Goal: Find specific page/section: Find specific page/section

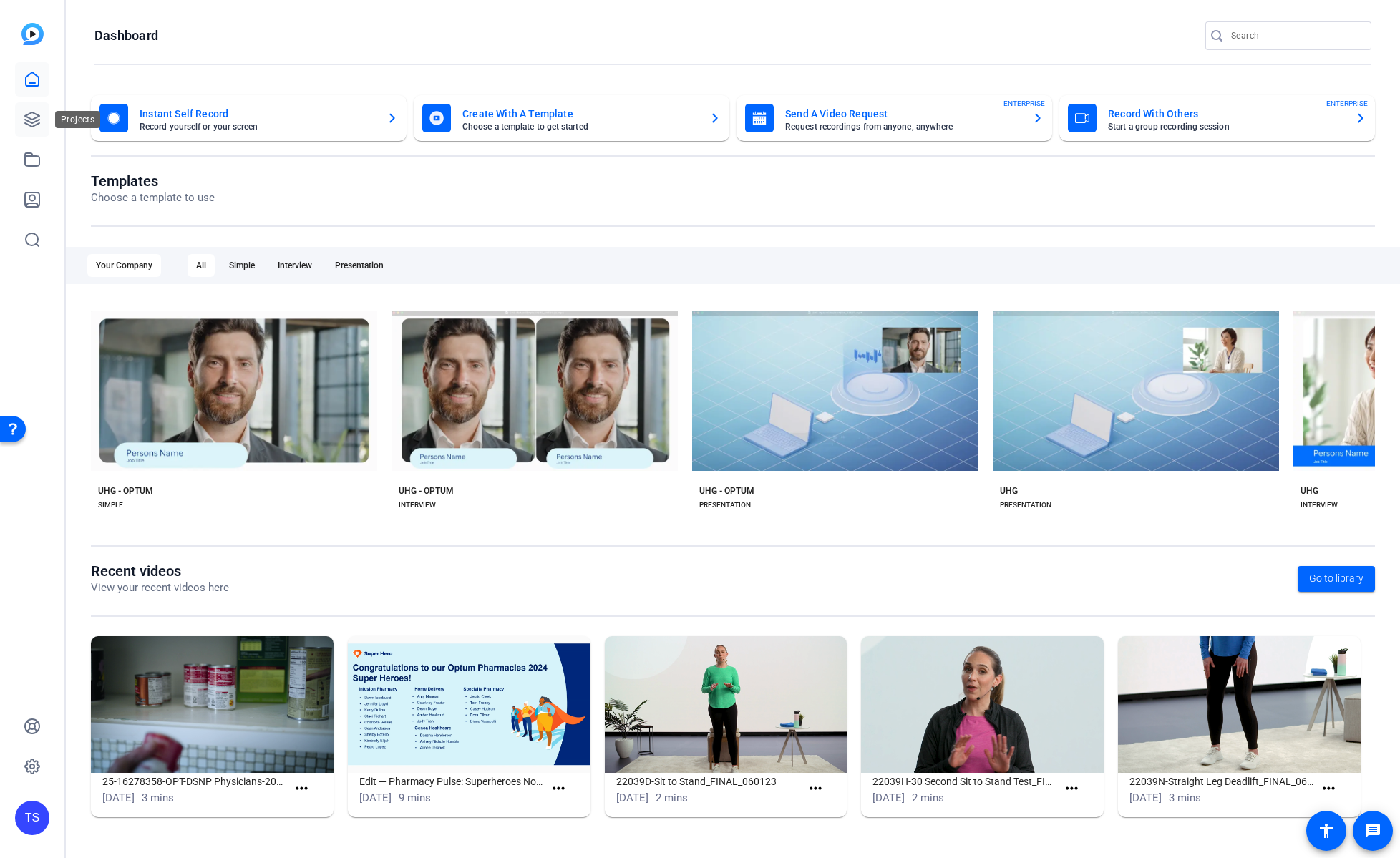
click at [37, 112] on icon at bounding box center [32, 119] width 17 height 17
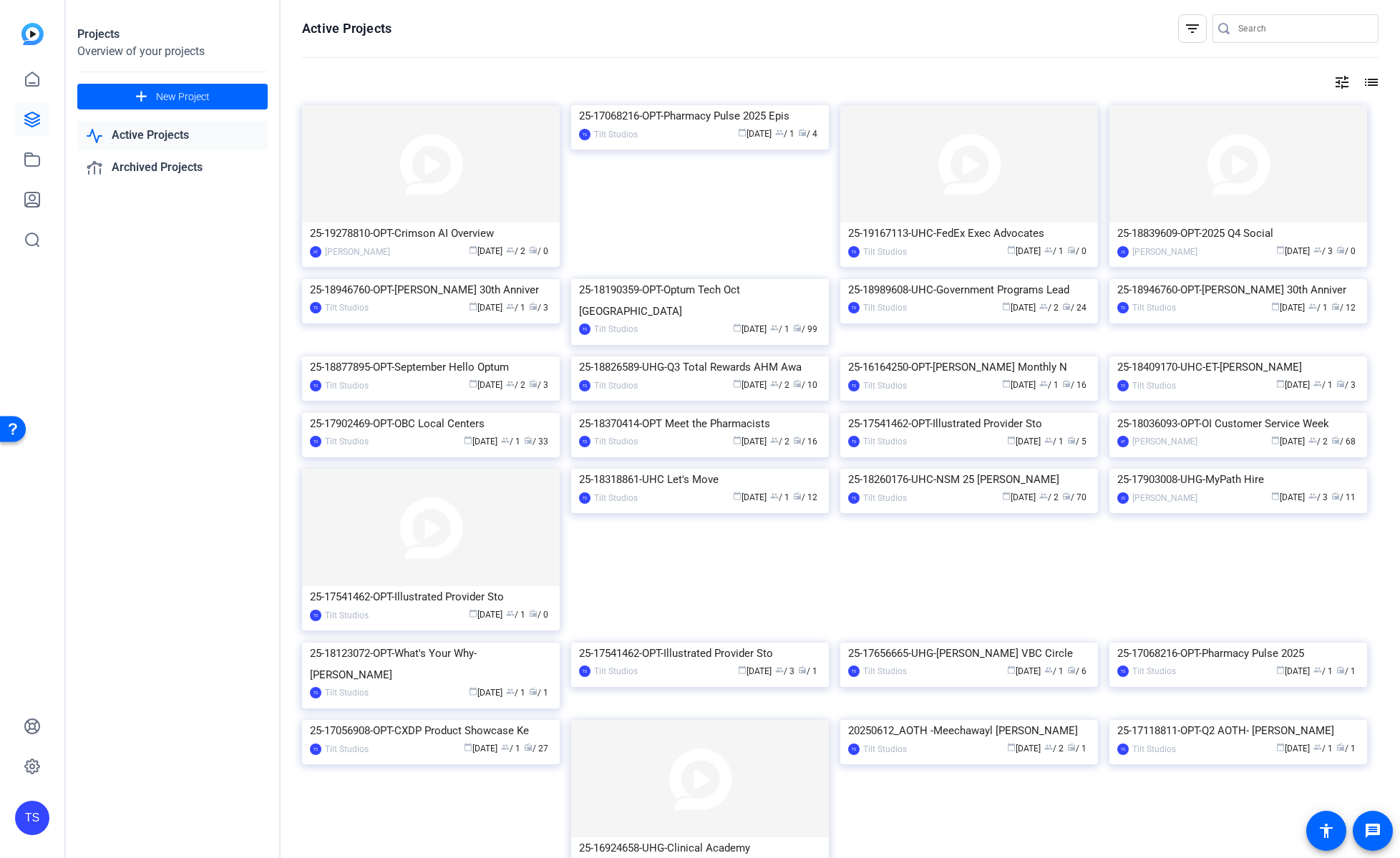
click at [711, 279] on img at bounding box center [699, 279] width 257 height 0
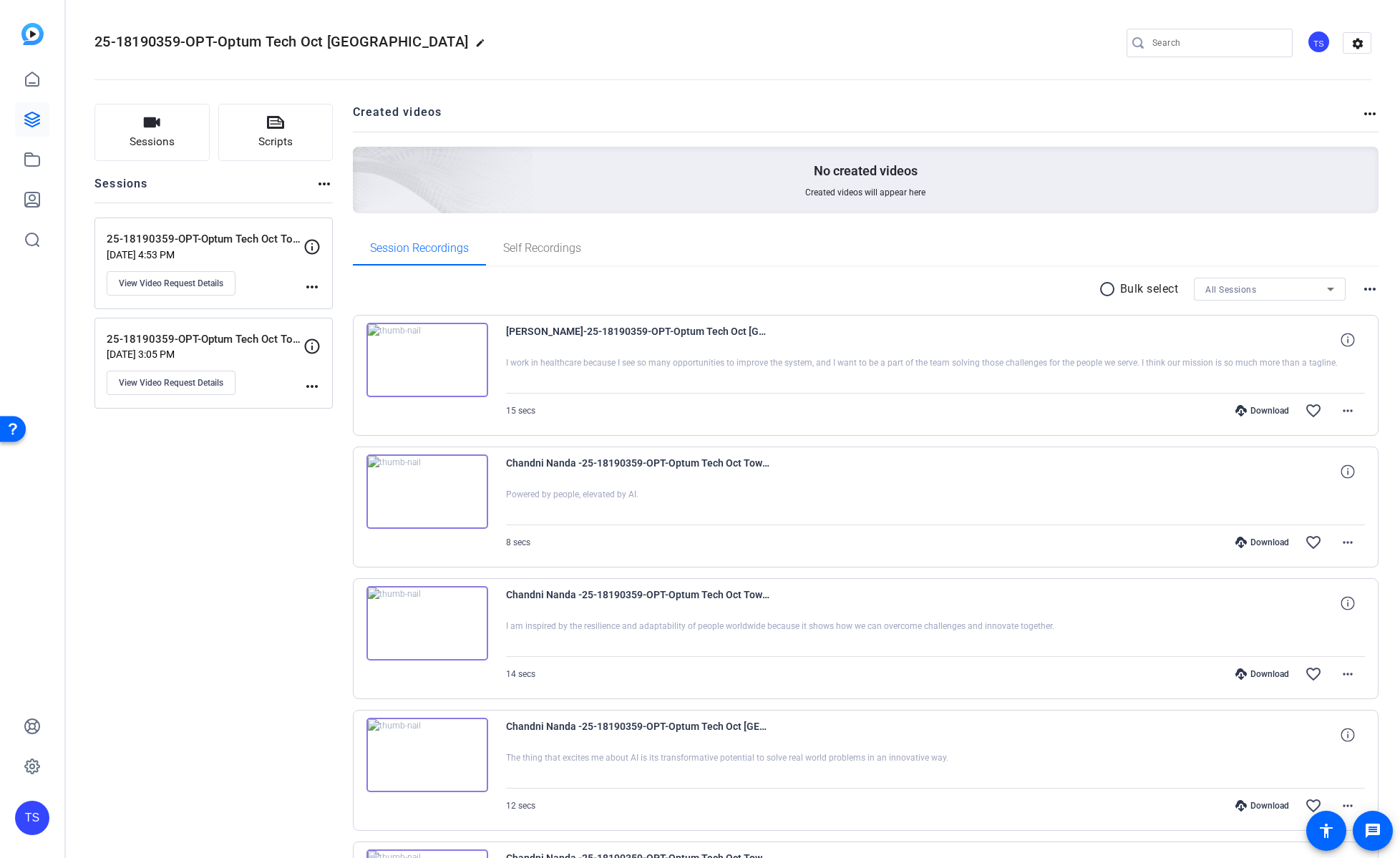
click at [267, 290] on div "25-18190359-OPT-Optum Tech Oct Town Hall r2 [DATE] 4:53 PM View Video Request D…" at bounding box center [205, 263] width 197 height 64
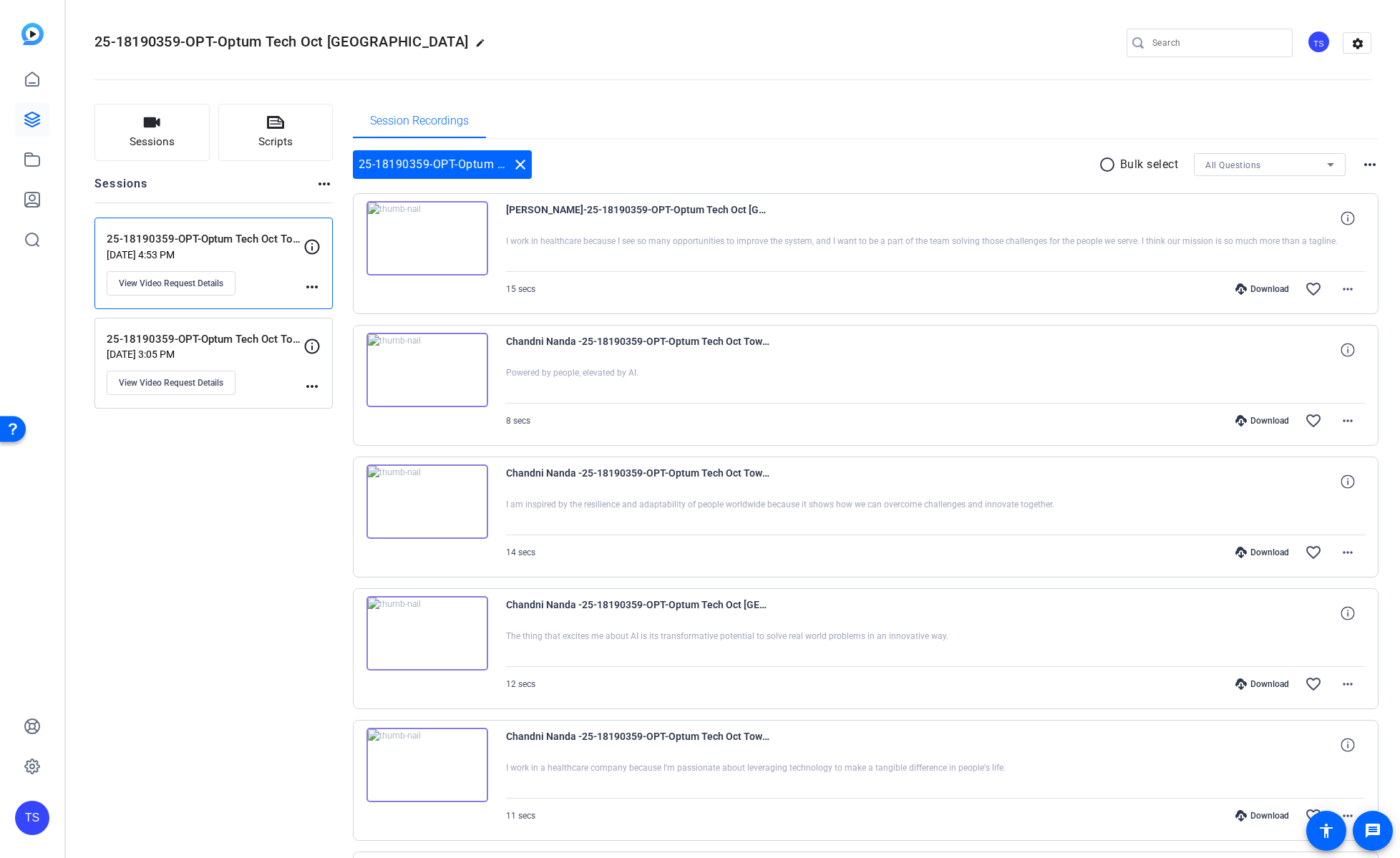
click at [267, 329] on div "25-18190359-OPT-Optum Tech Oct Town Hall self-reco [DATE] 3:05 PM View Video Re…" at bounding box center [214, 363] width 239 height 91
click at [269, 295] on div "25-18190359-OPT-Optum Tech Oct Town Hall r2 [DATE] 4:53 PM View Video Request D…" at bounding box center [214, 263] width 239 height 91
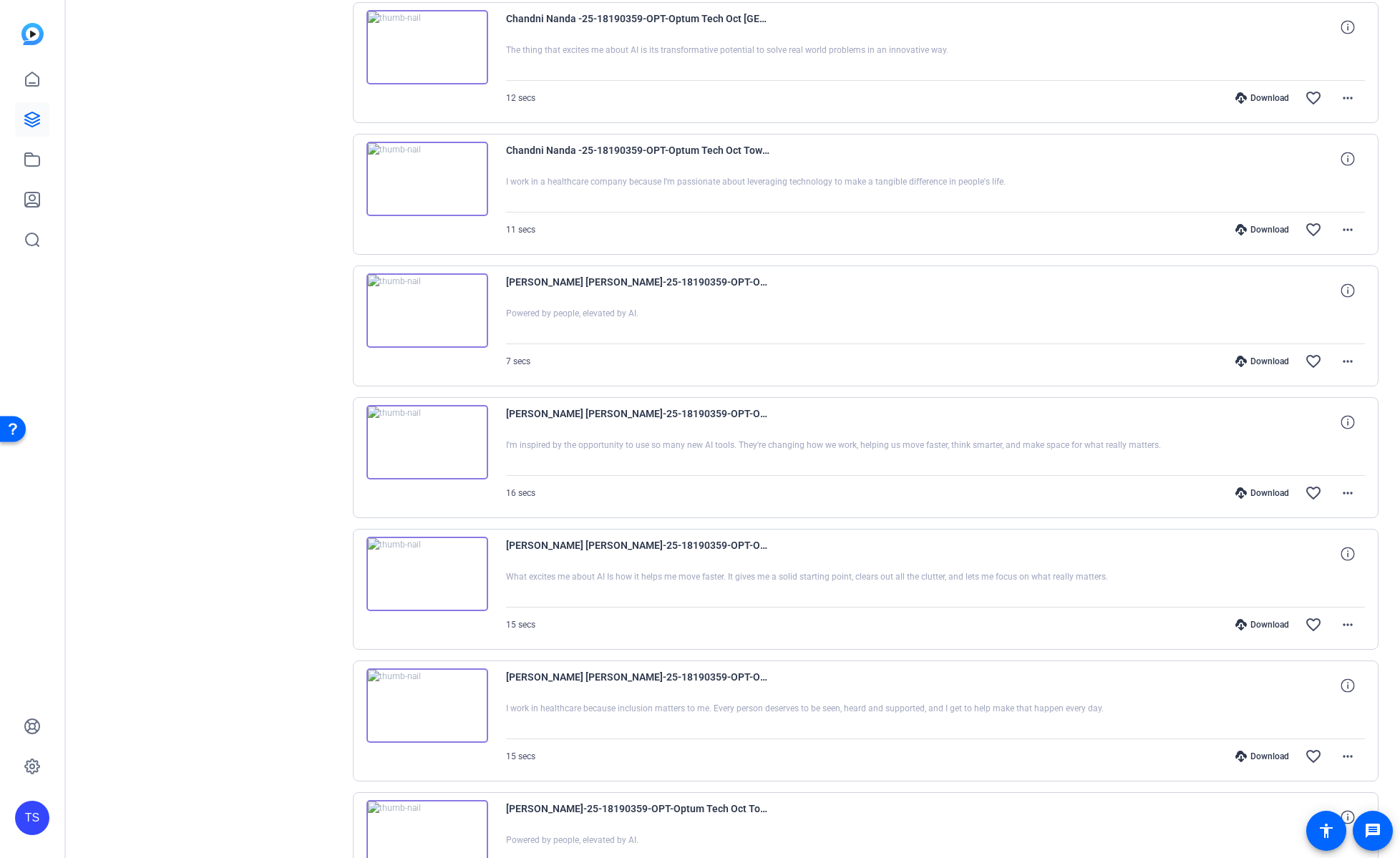
scroll to position [731, 0]
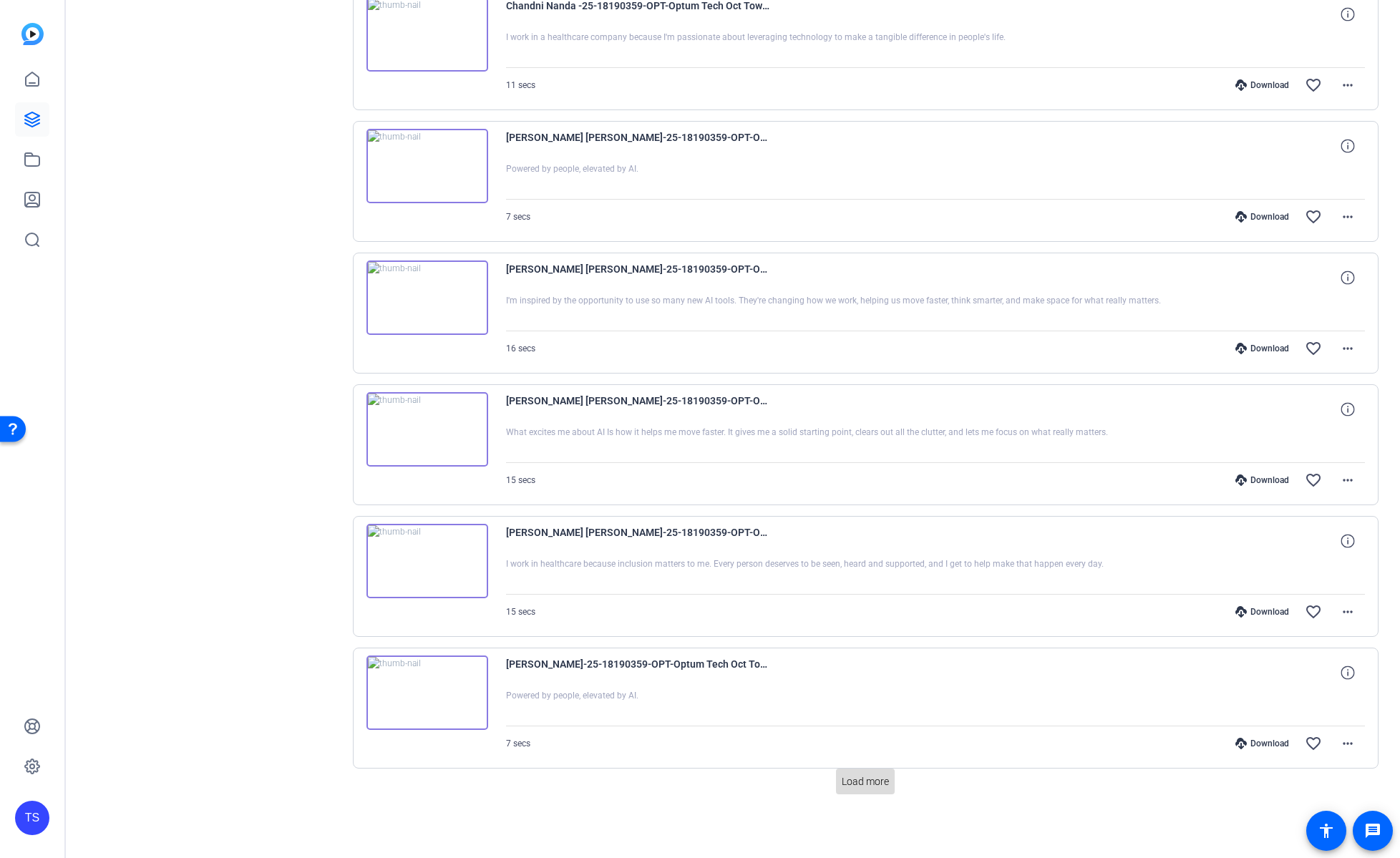
click at [871, 789] on span "Load more" at bounding box center [865, 782] width 48 height 15
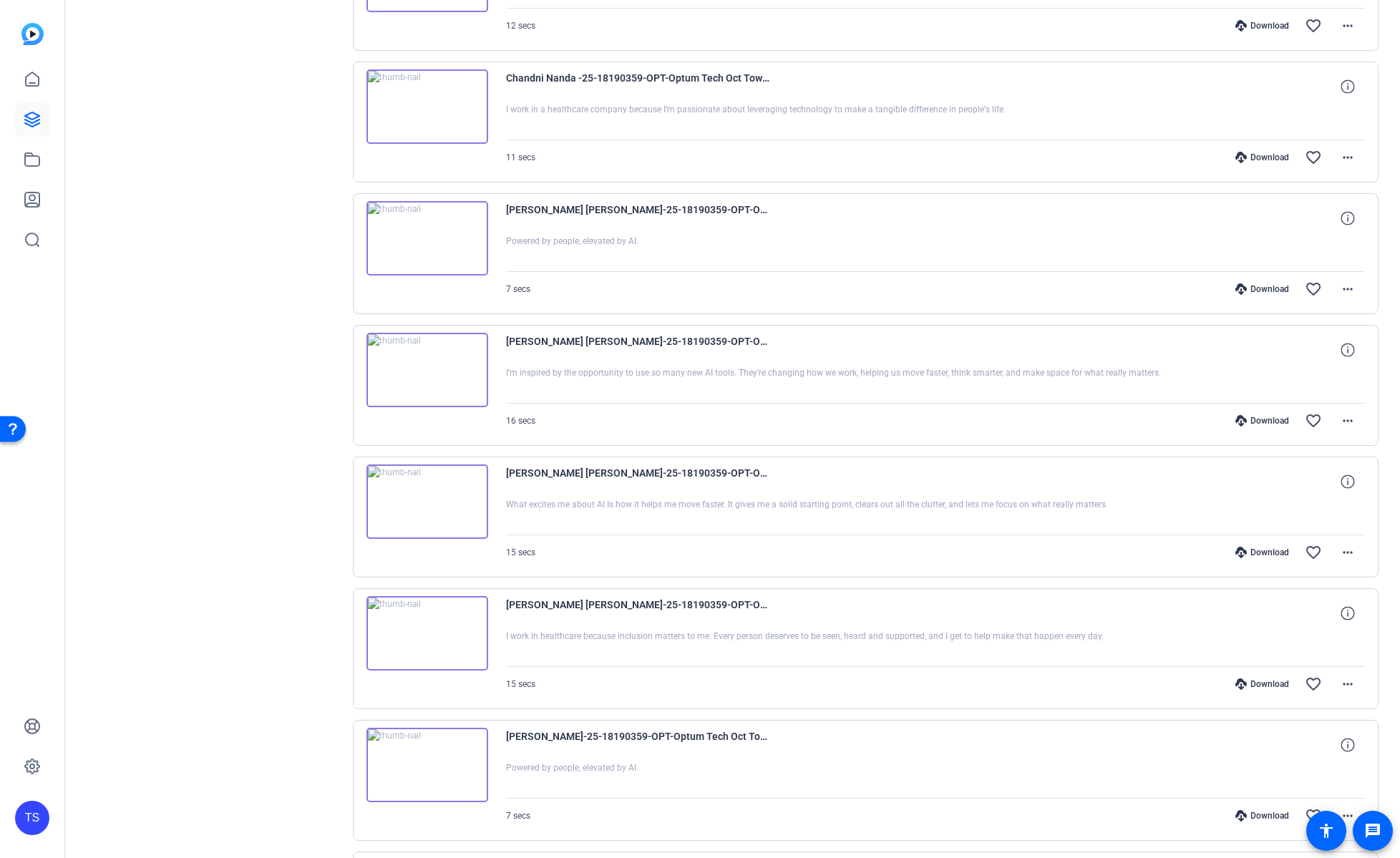
scroll to position [0, 0]
